Goal: Task Accomplishment & Management: Manage account settings

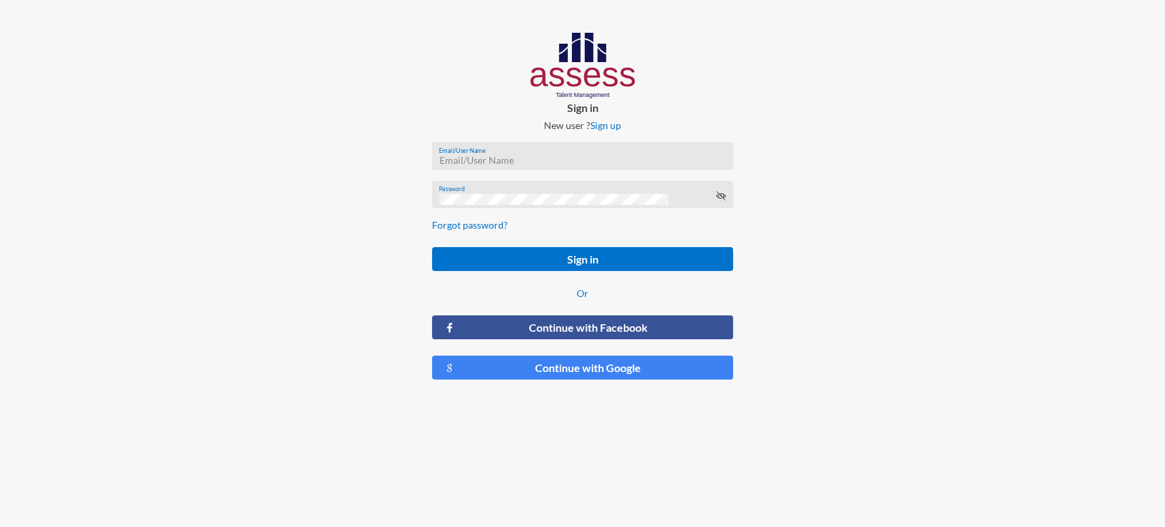
type input "[EMAIL_ADDRESS][DOMAIN_NAME]"
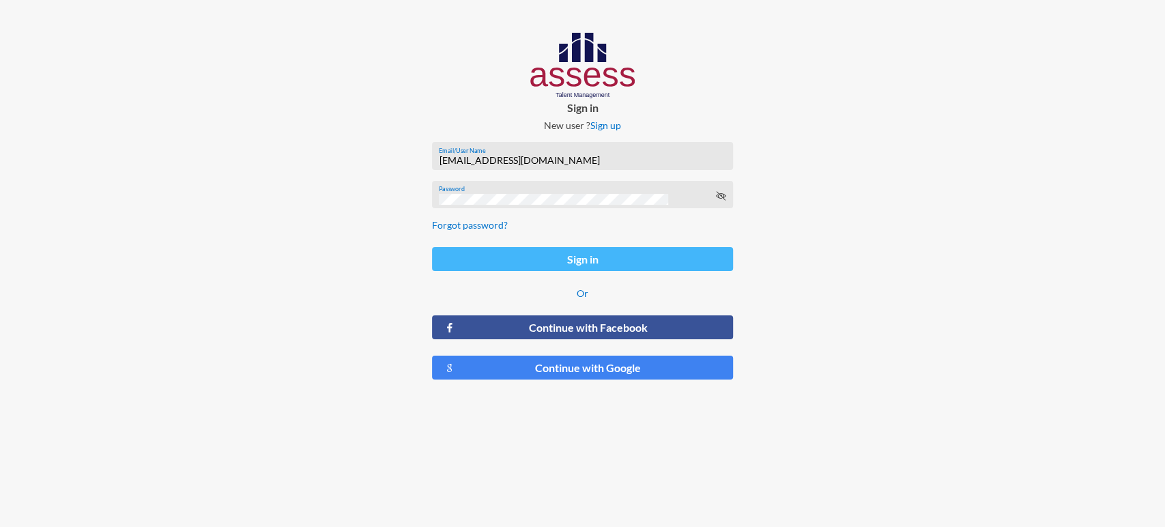
drag, startPoint x: 537, startPoint y: 244, endPoint x: 538, endPoint y: 255, distance: 11.7
click at [538, 255] on form "[EMAIL_ADDRESS][DOMAIN_NAME] Email/User Name Password Forgot password? Sign in …" at bounding box center [582, 261] width 323 height 260
click at [538, 255] on button "Sign in" at bounding box center [582, 259] width 301 height 24
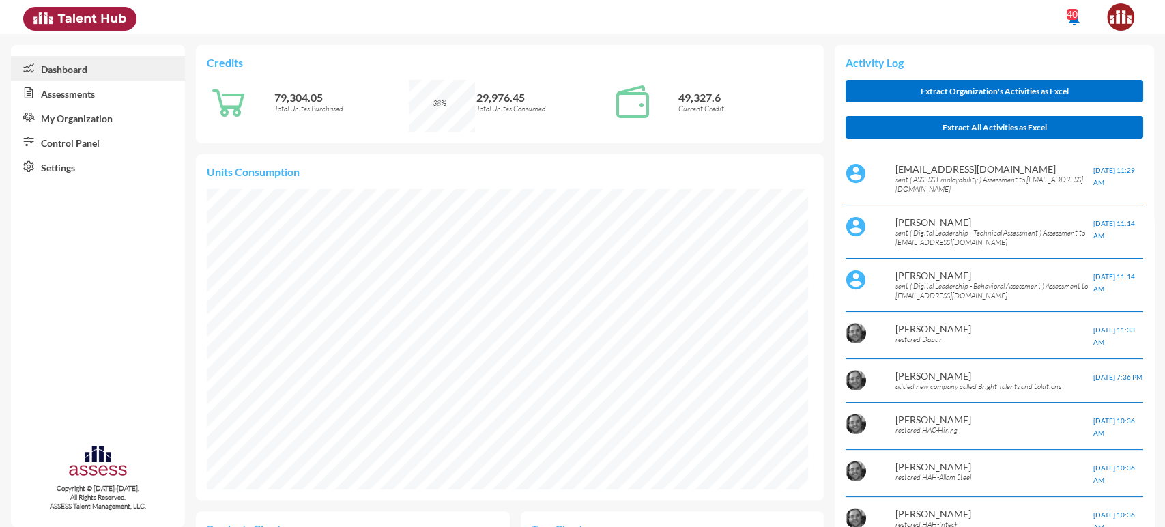
click at [93, 137] on link "Control Panel" at bounding box center [98, 142] width 174 height 25
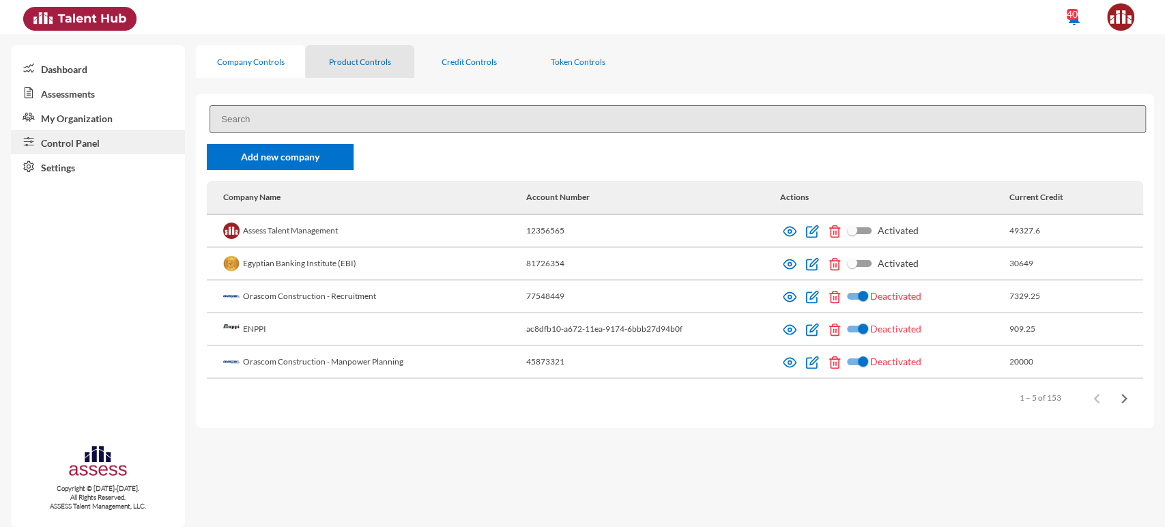
click at [366, 53] on div "Product Controls" at bounding box center [359, 61] width 109 height 33
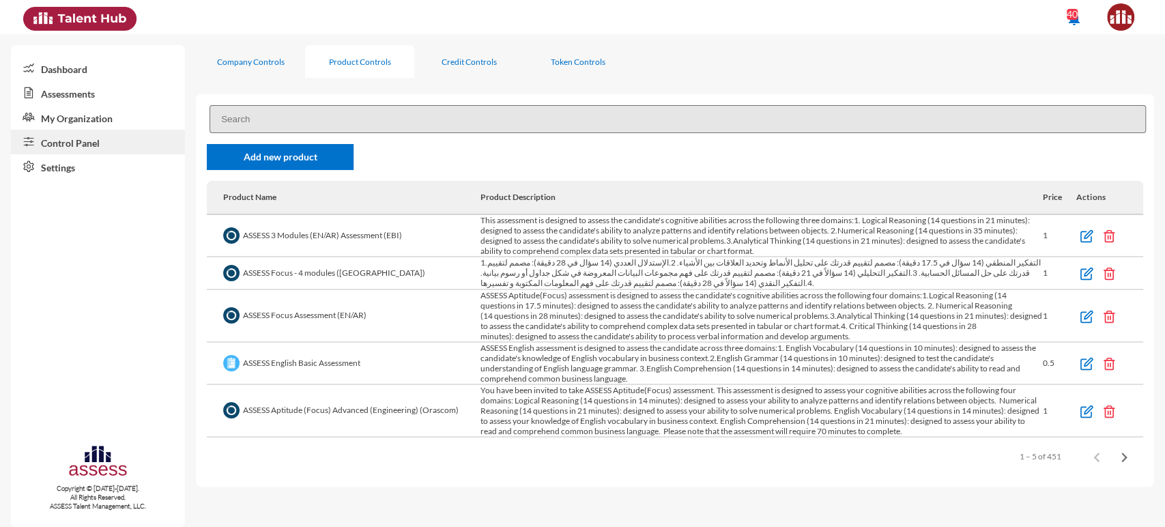
click at [316, 113] on input at bounding box center [678, 119] width 937 height 28
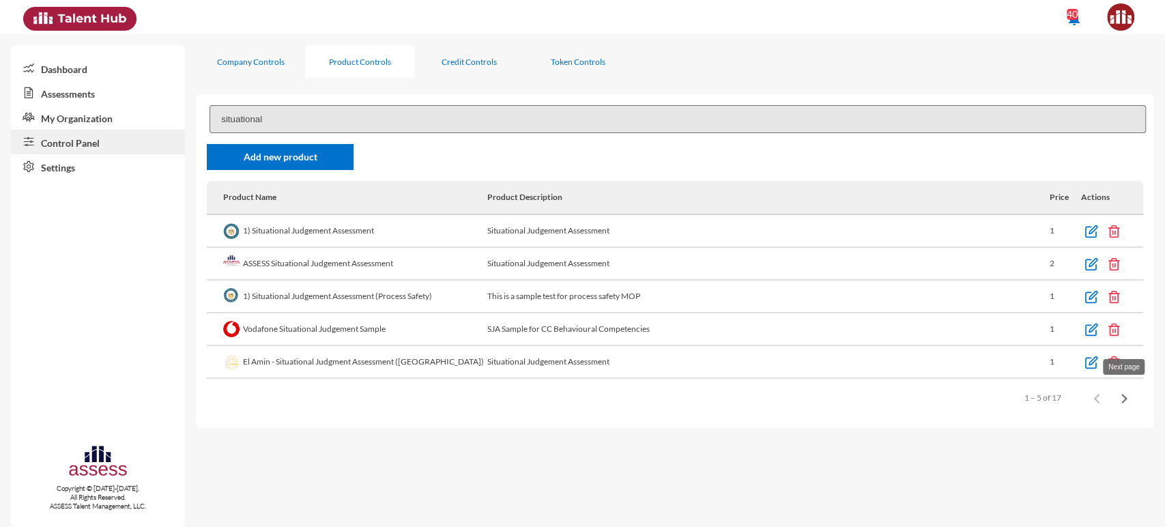
type input "situational"
click at [1122, 399] on icon "Next page" at bounding box center [1124, 398] width 19 height 19
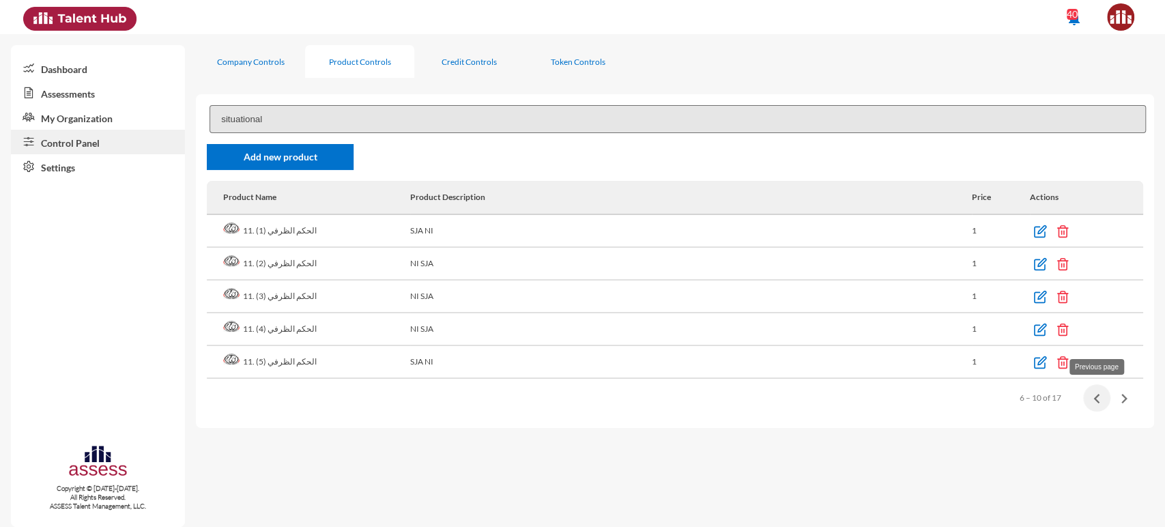
click at [1087, 396] on icon "Previous page" at bounding box center [1096, 398] width 19 height 19
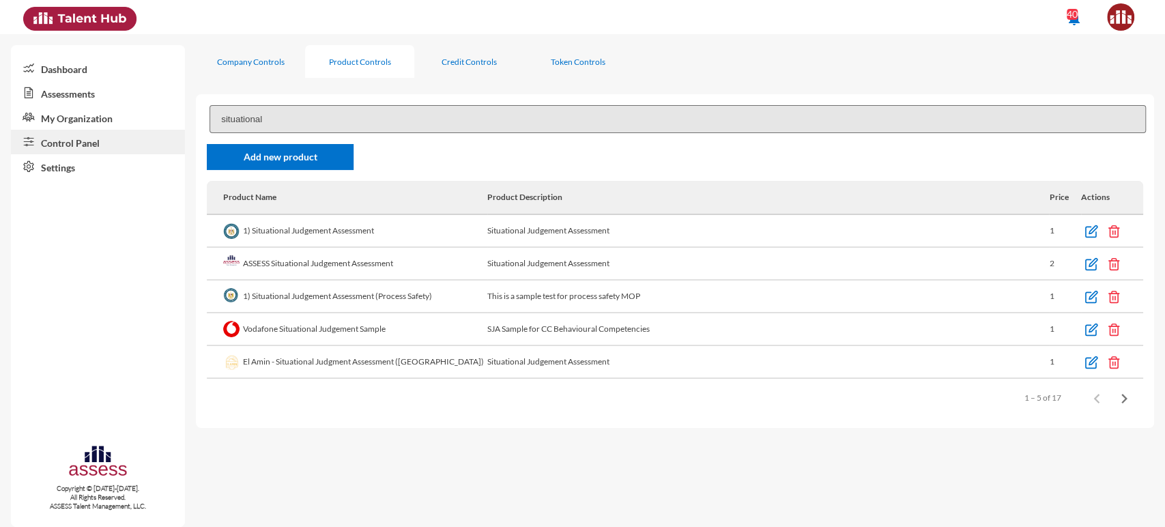
click at [333, 257] on td "ASSESS Situational Judgement Assessment" at bounding box center [347, 264] width 281 height 33
copy td "ASSESS Situational Judgement Assessment"
click at [105, 87] on link "Assessments" at bounding box center [98, 93] width 174 height 25
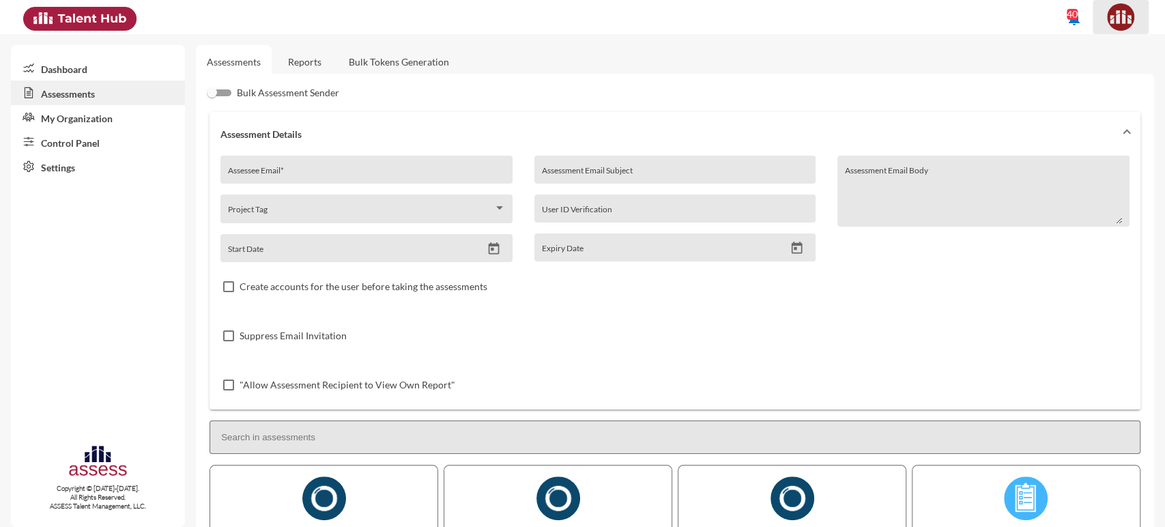
click at [1134, 10] on span at bounding box center [1121, 16] width 34 height 27
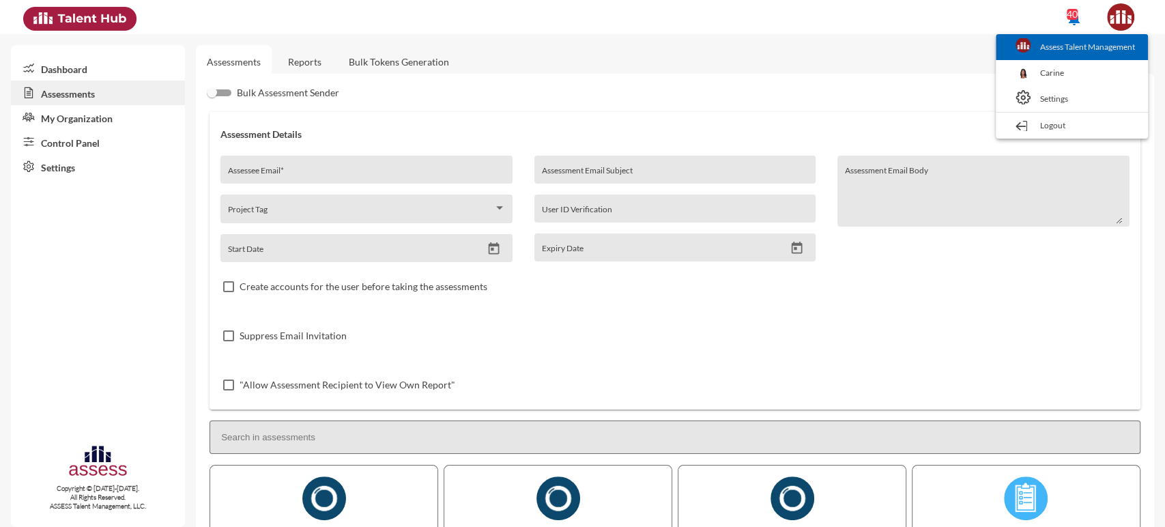
click at [1113, 38] on link "Assess Talent Management" at bounding box center [1072, 47] width 139 height 26
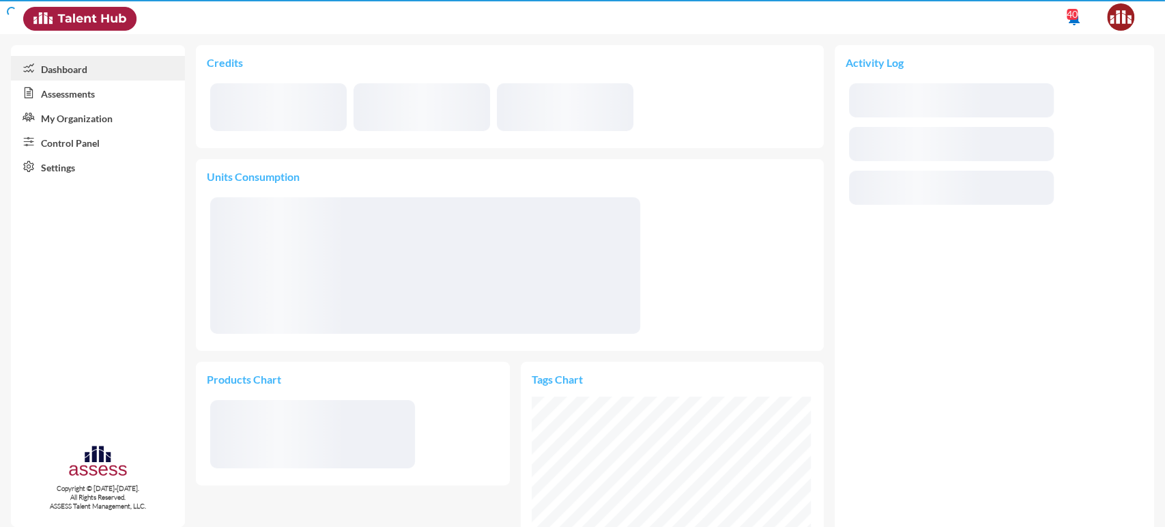
scroll to position [139, 279]
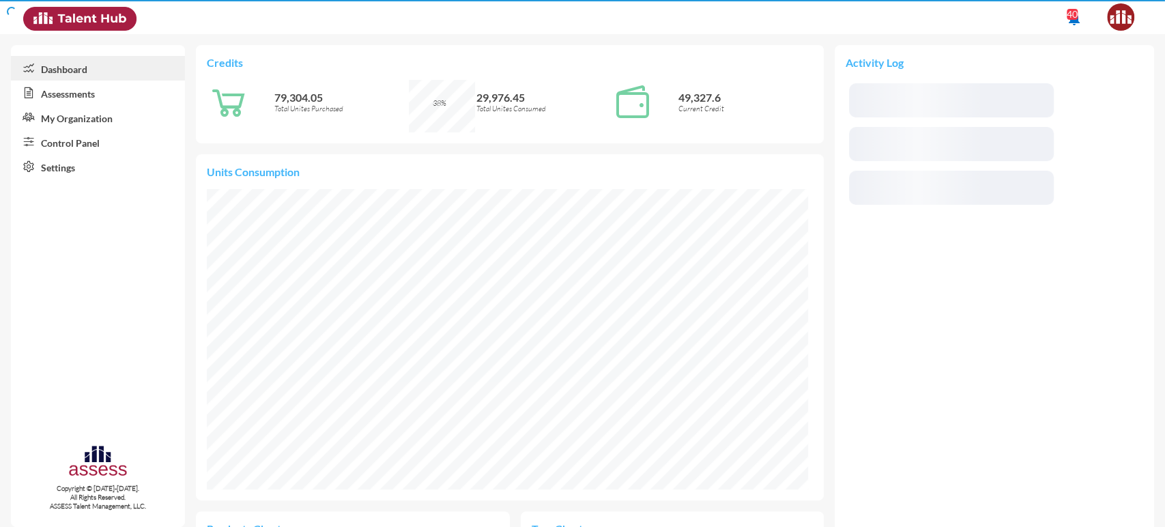
click at [81, 147] on link "Control Panel" at bounding box center [98, 142] width 174 height 25
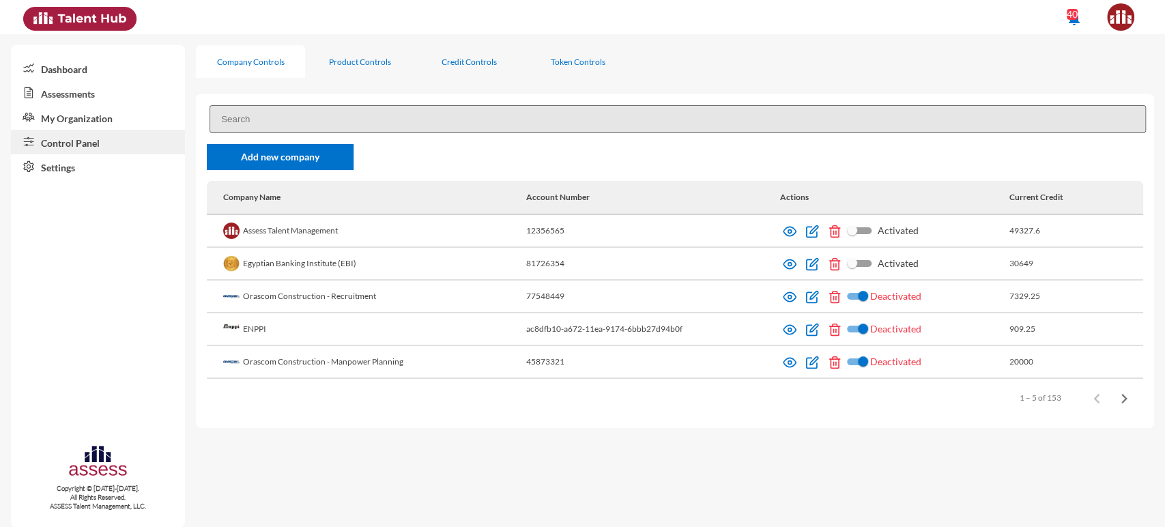
click at [302, 108] on input at bounding box center [678, 119] width 937 height 28
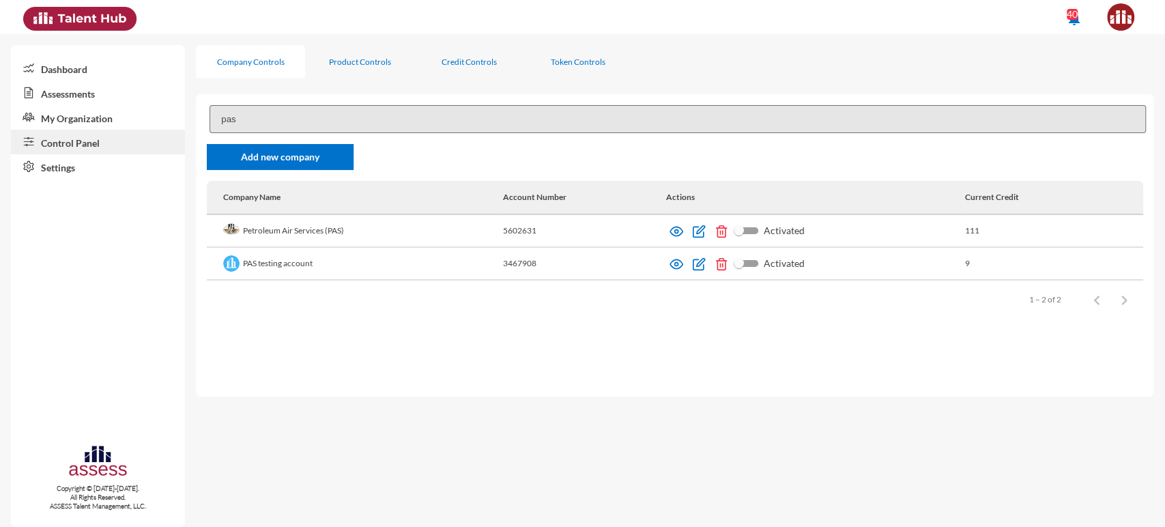
type input "pas"
click at [334, 241] on td "Petroleum Air Services (PAS)" at bounding box center [355, 231] width 296 height 33
click at [685, 229] on link at bounding box center [677, 231] width 23 height 10
